Goal: Answer question/provide support

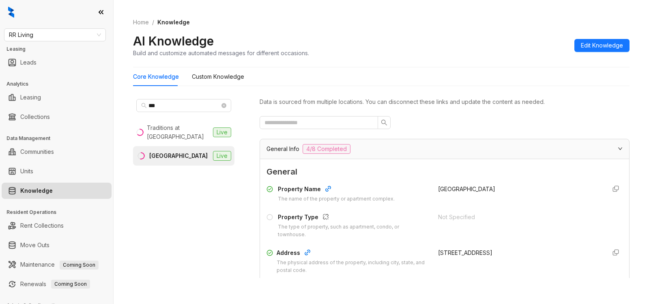
scroll to position [628, 0]
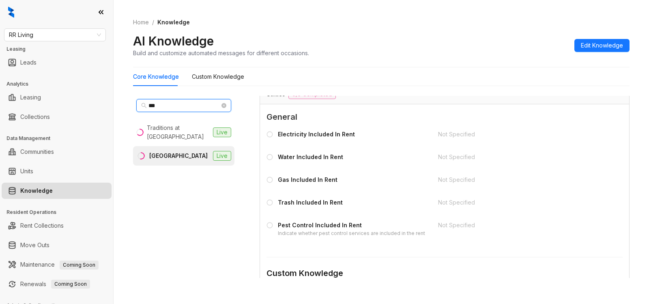
click at [176, 102] on input "***" at bounding box center [184, 105] width 71 height 9
type input "*"
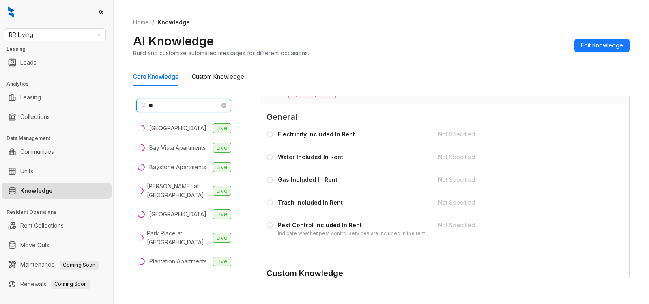
type input "*"
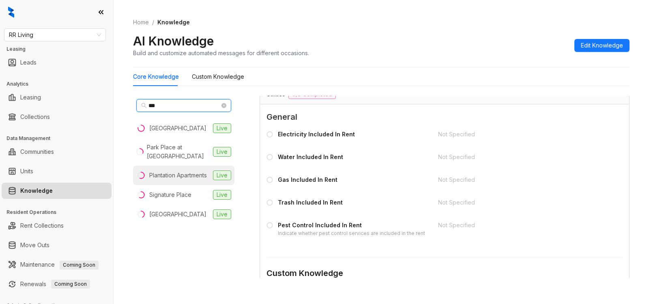
type input "***"
click at [156, 171] on div "Plantation Apartments" at bounding box center [178, 175] width 58 height 9
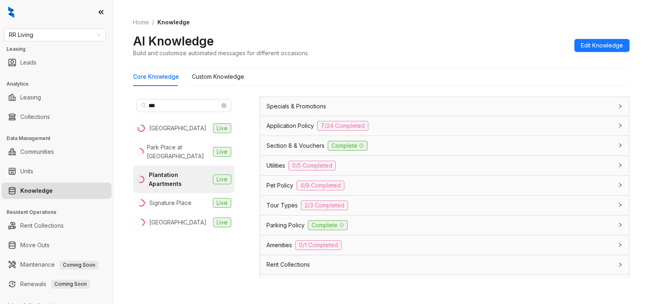
scroll to position [559, 0]
click at [354, 164] on div "Utilities 0/5 Completed" at bounding box center [440, 164] width 347 height 10
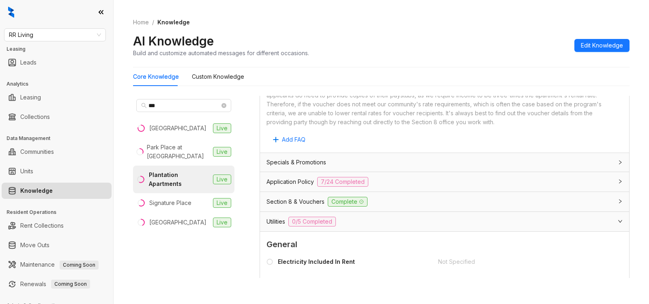
scroll to position [504, 0]
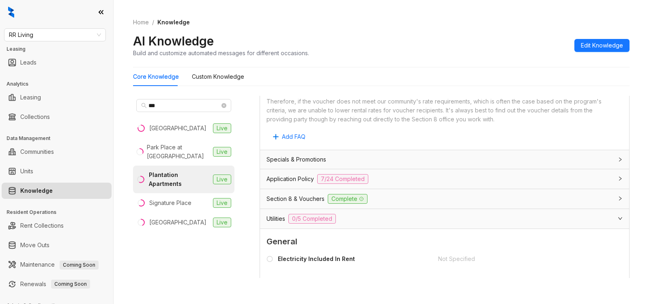
click at [377, 174] on div "Application Policy 7/24 Completed" at bounding box center [440, 179] width 347 height 10
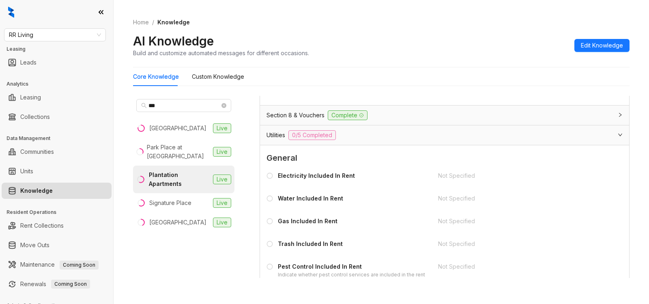
scroll to position [1758, 0]
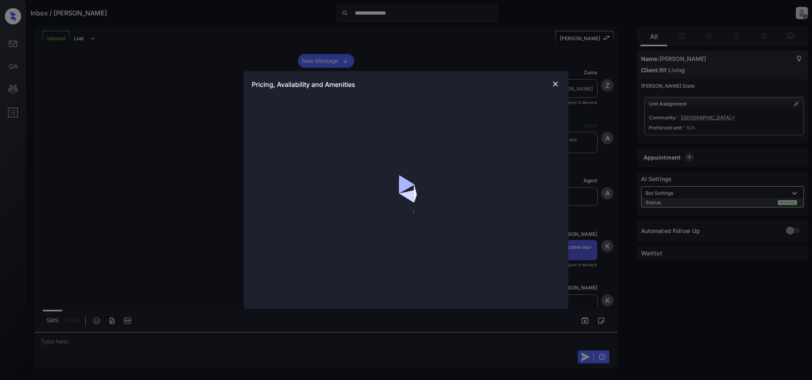
scroll to position [82, 0]
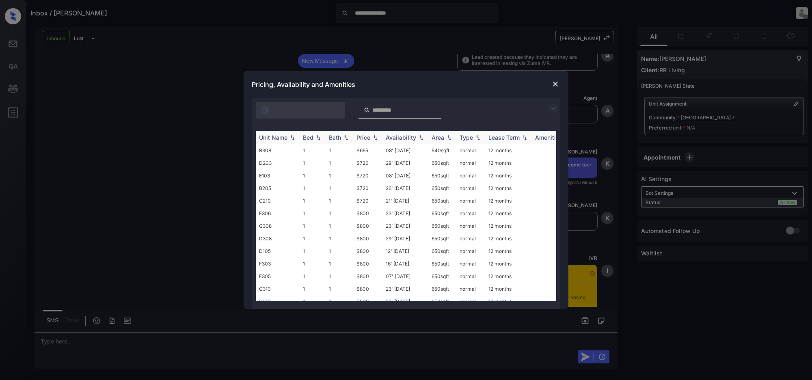
click at [375, 138] on img at bounding box center [375, 138] width 8 height 6
click at [555, 84] on img at bounding box center [555, 84] width 8 height 8
